Goal: Find specific fact: Find specific fact

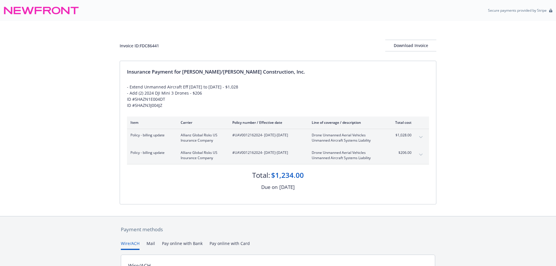
click at [156, 47] on div "Invoice ID: FDC86441" at bounding box center [139, 46] width 39 height 6
copy div "FDC86441"
